Goal: Information Seeking & Learning: Learn about a topic

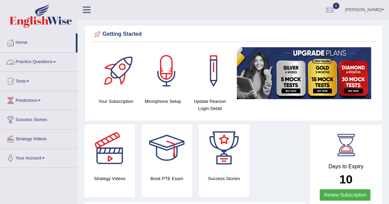
click at [56, 62] on span at bounding box center [54, 62] width 3 height 1
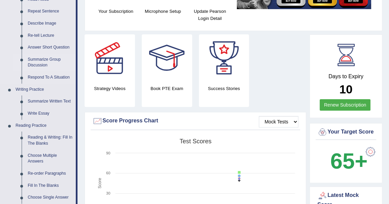
scroll to position [92, 0]
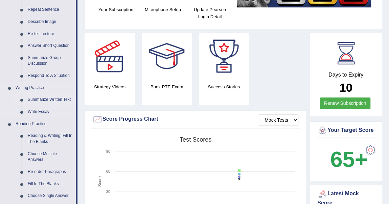
click at [53, 99] on link "Summarize Written Text" at bounding box center [50, 100] width 51 height 12
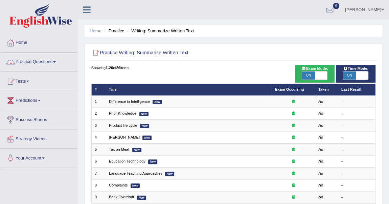
click at [55, 59] on link "Practice Questions" at bounding box center [38, 61] width 77 height 17
